Goal: Navigation & Orientation: Understand site structure

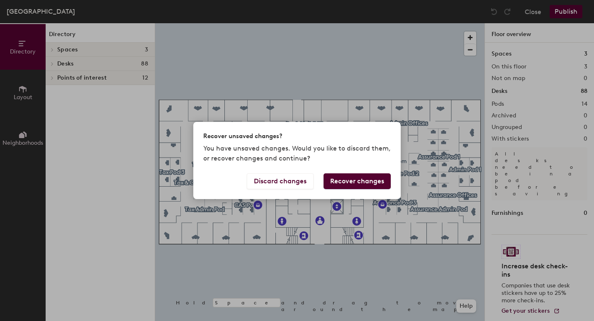
click at [356, 186] on button "Recover changes" at bounding box center [357, 181] width 67 height 16
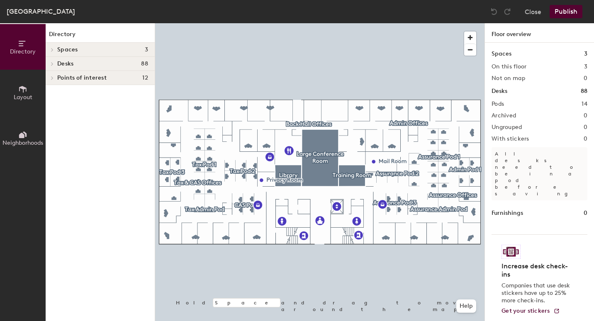
click at [23, 90] on icon at bounding box center [22, 89] width 7 height 7
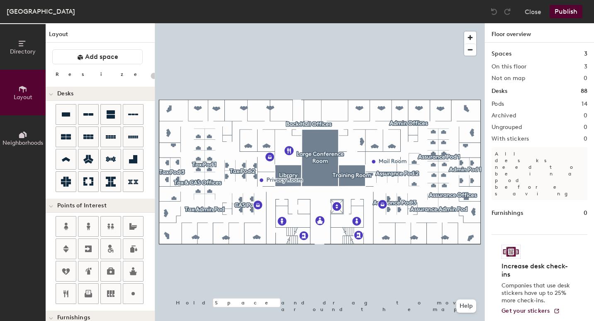
click at [23, 136] on icon at bounding box center [21, 135] width 5 height 5
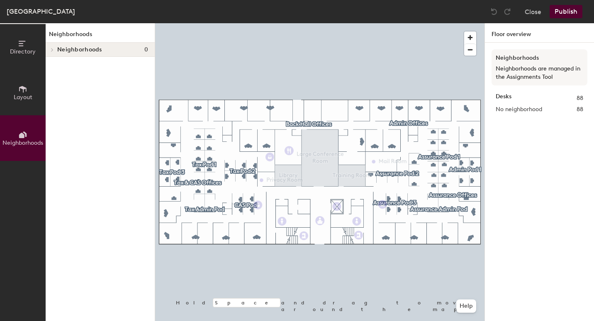
click at [54, 46] on div at bounding box center [51, 50] width 11 height 14
click at [51, 49] on span at bounding box center [51, 50] width 4 height 7
click at [537, 76] on p "Neighborhoods are managed in the Assignments Tool" at bounding box center [540, 73] width 88 height 17
click at [532, 16] on button "Close" at bounding box center [533, 11] width 17 height 13
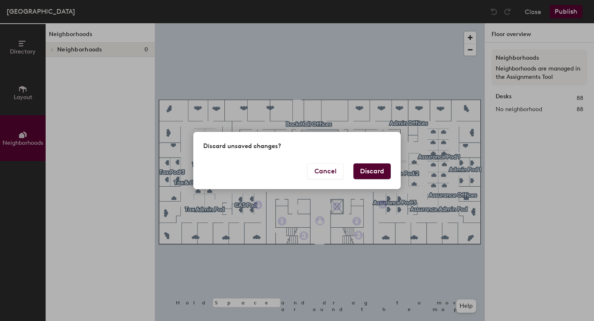
click at [366, 170] on button "Discard" at bounding box center [371, 171] width 37 height 16
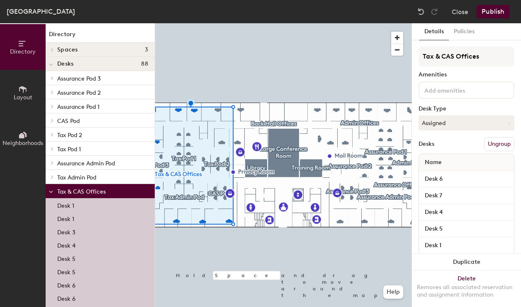
click at [467, 33] on button "Policies" at bounding box center [464, 31] width 31 height 17
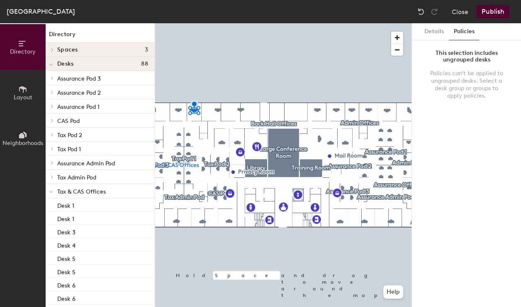
click at [427, 33] on button "Details" at bounding box center [433, 31] width 29 height 17
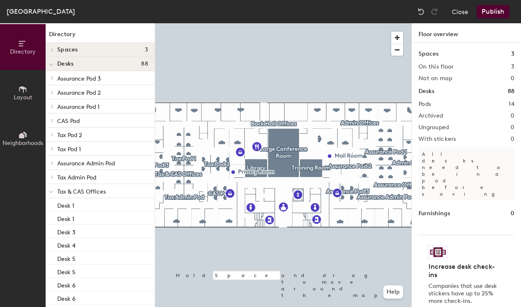
click at [465, 13] on button "Close" at bounding box center [460, 11] width 17 height 13
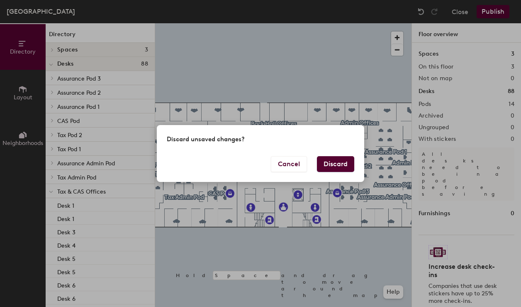
click at [336, 166] on button "Discard" at bounding box center [335, 164] width 37 height 16
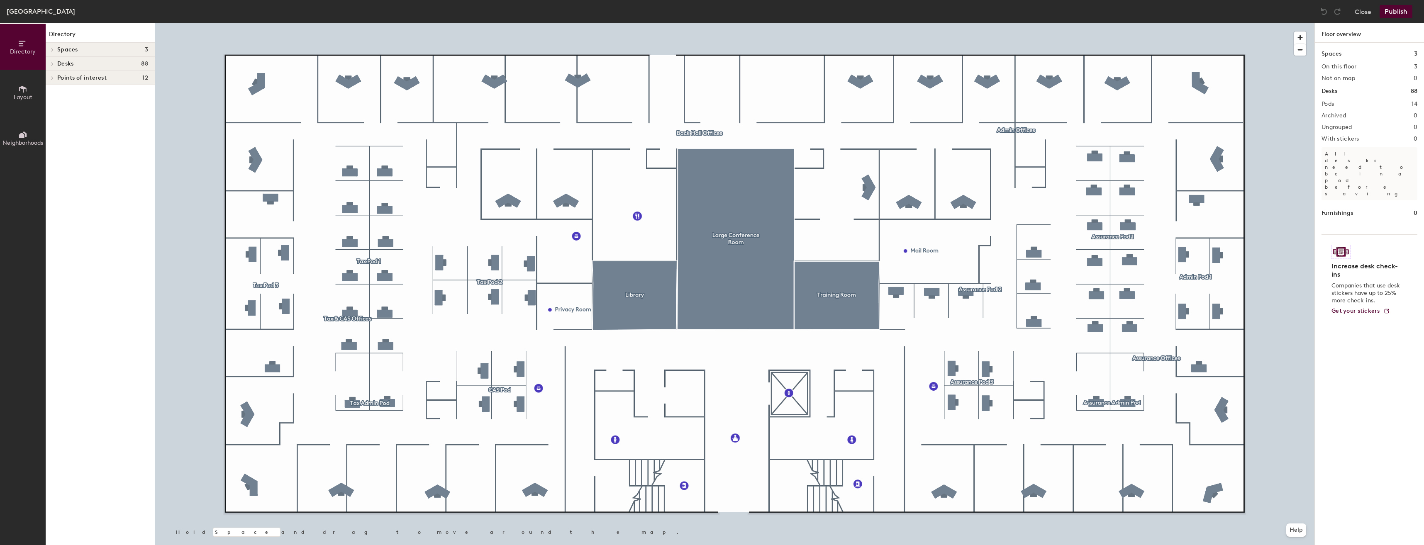
click at [51, 64] on icon at bounding box center [52, 64] width 3 height 4
click at [94, 191] on span "Tax & CAS Offices" at bounding box center [81, 191] width 49 height 7
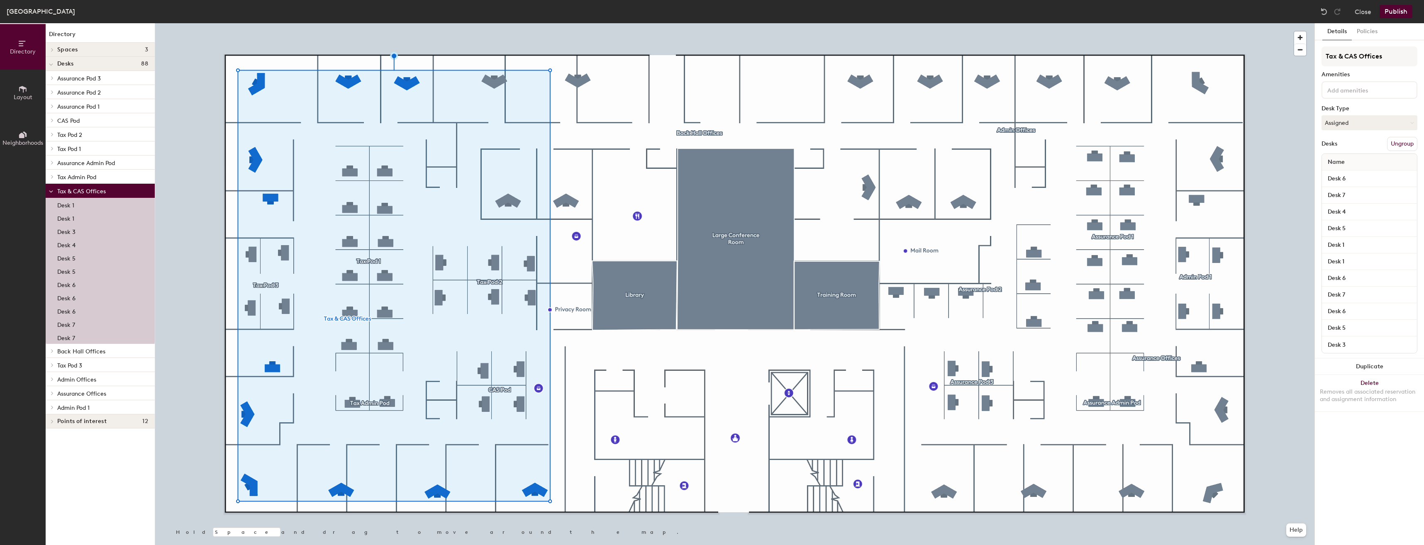
click at [78, 351] on span "Back Hall Offices" at bounding box center [81, 351] width 48 height 7
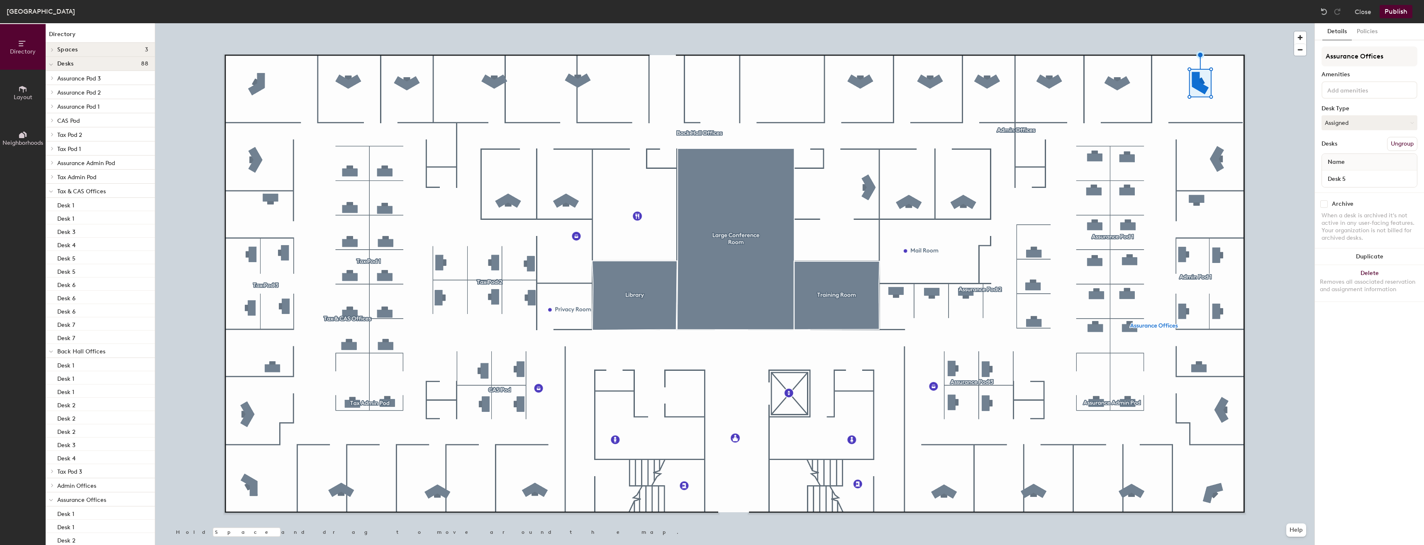
click at [1366, 36] on button "Policies" at bounding box center [1366, 31] width 31 height 17
click at [1383, 92] on div "Policies can't be applied to ungrouped desks. Select a desk group or groups to …" at bounding box center [1369, 85] width 76 height 30
click at [22, 139] on span "Neighborhoods" at bounding box center [22, 142] width 41 height 7
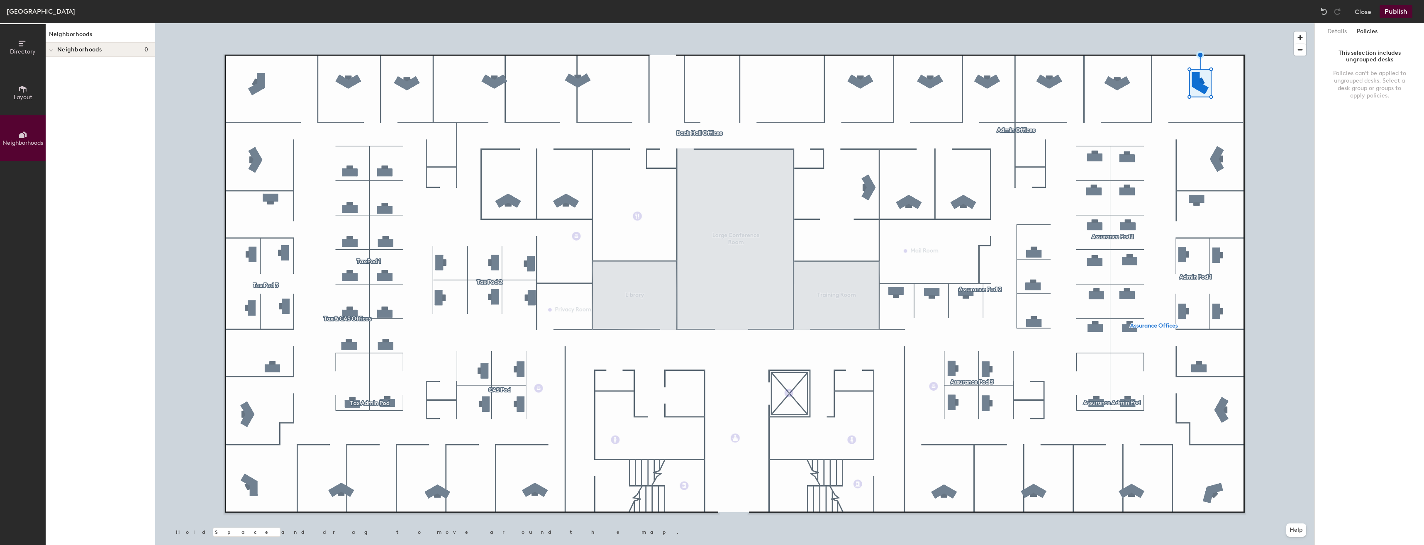
click at [48, 50] on div at bounding box center [51, 50] width 11 height 14
click at [53, 52] on div at bounding box center [51, 50] width 11 height 14
click at [74, 49] on span "Neighborhoods" at bounding box center [79, 49] width 45 height 7
drag, startPoint x: 101, startPoint y: 128, endPoint x: 77, endPoint y: 128, distance: 24.5
click at [77, 128] on div "Neighborhoods Neighborhoods 0" at bounding box center [100, 284] width 109 height 522
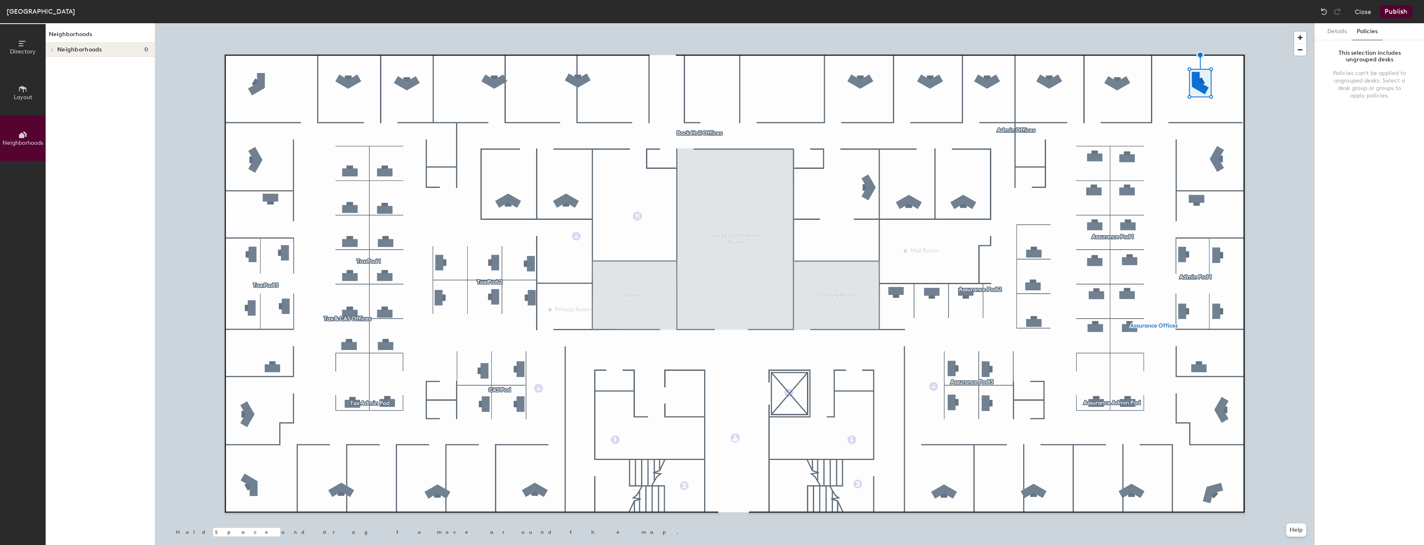
click at [77, 51] on span "Neighborhoods" at bounding box center [79, 49] width 45 height 7
click at [20, 97] on span "Layout" at bounding box center [23, 97] width 19 height 7
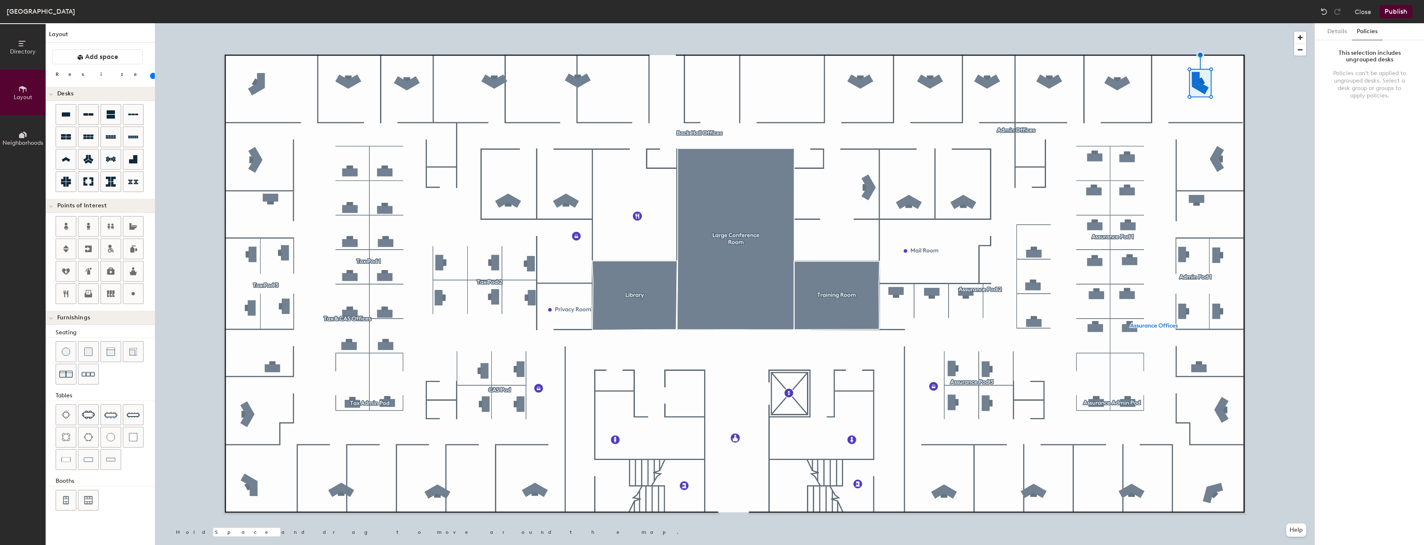
click at [27, 50] on span "Directory" at bounding box center [23, 51] width 26 height 7
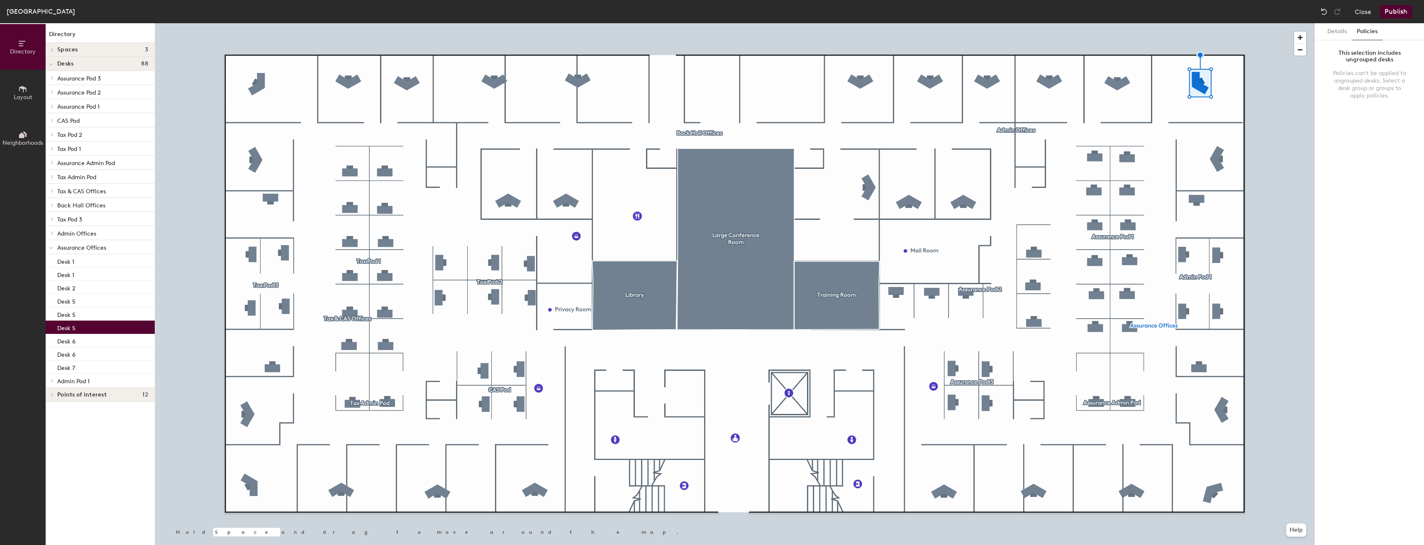
click at [51, 396] on icon at bounding box center [52, 395] width 3 height 4
click at [51, 396] on icon at bounding box center [51, 395] width 4 height 3
click at [75, 9] on div "[GEOGRAPHIC_DATA]" at bounding box center [41, 11] width 68 height 10
click at [1359, 29] on button "Policies" at bounding box center [1366, 31] width 31 height 17
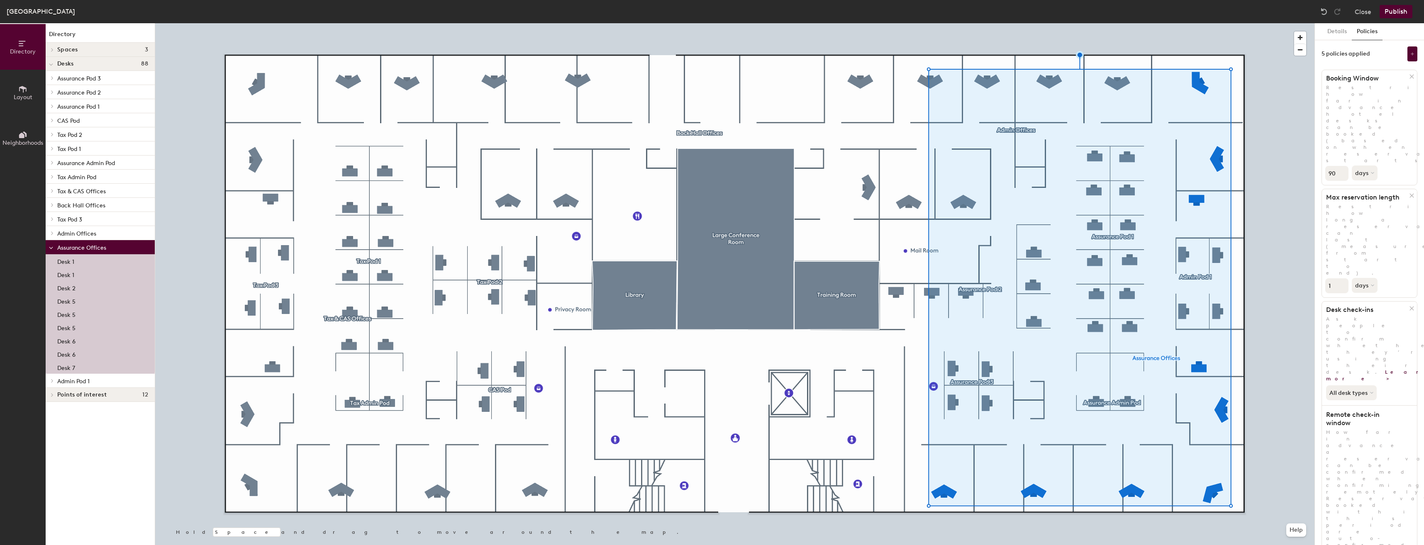
click at [1413, 55] on icon at bounding box center [1412, 54] width 4 height 4
click at [1367, 525] on div "Details Policies 5 policies applied Booking Window Restrict how far in advance …" at bounding box center [1368, 284] width 109 height 522
click at [1362, 524] on div "Details Policies 5 policies applied Booking Window Restrict how far in advance …" at bounding box center [1368, 284] width 109 height 522
click at [15, 140] on span "Neighborhoods" at bounding box center [22, 142] width 41 height 7
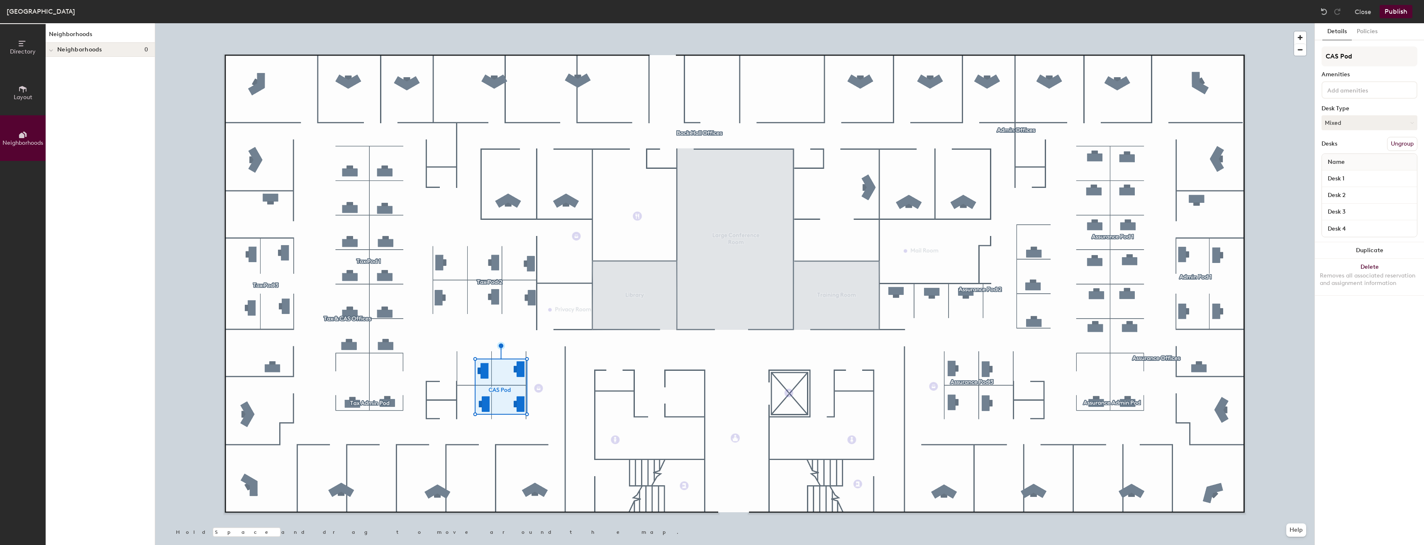
click at [1376, 30] on button "Policies" at bounding box center [1366, 31] width 31 height 17
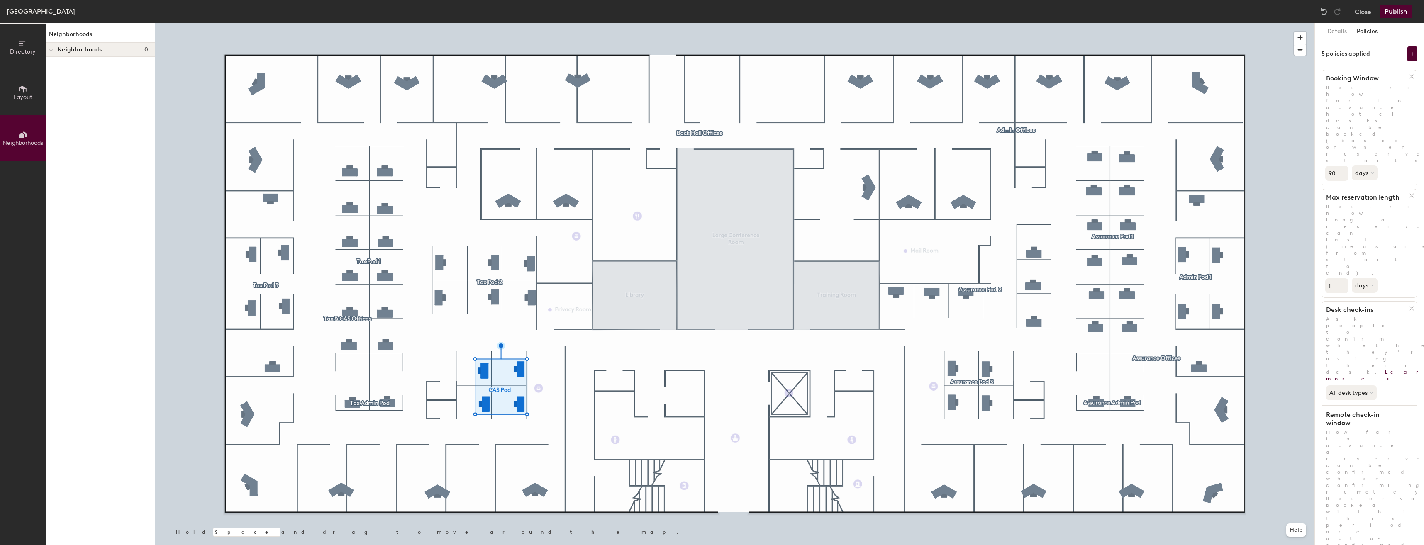
click at [1367, 15] on button "Close" at bounding box center [1362, 11] width 17 height 13
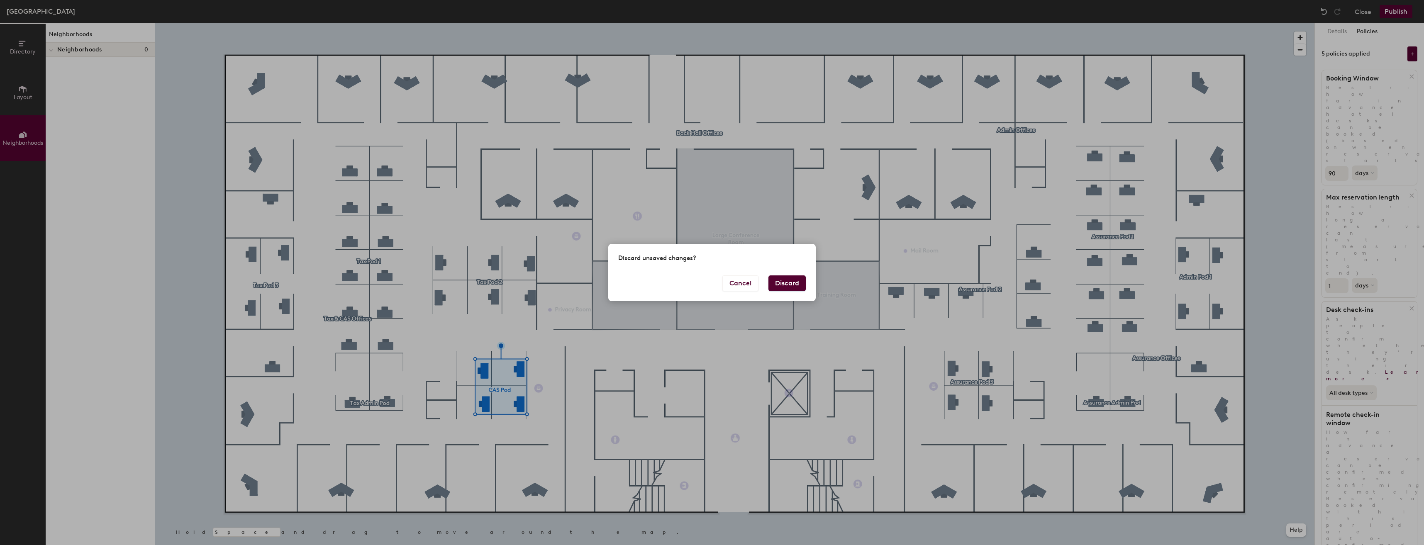
click at [794, 282] on button "Discard" at bounding box center [786, 283] width 37 height 16
